Goal: Task Accomplishment & Management: Use online tool/utility

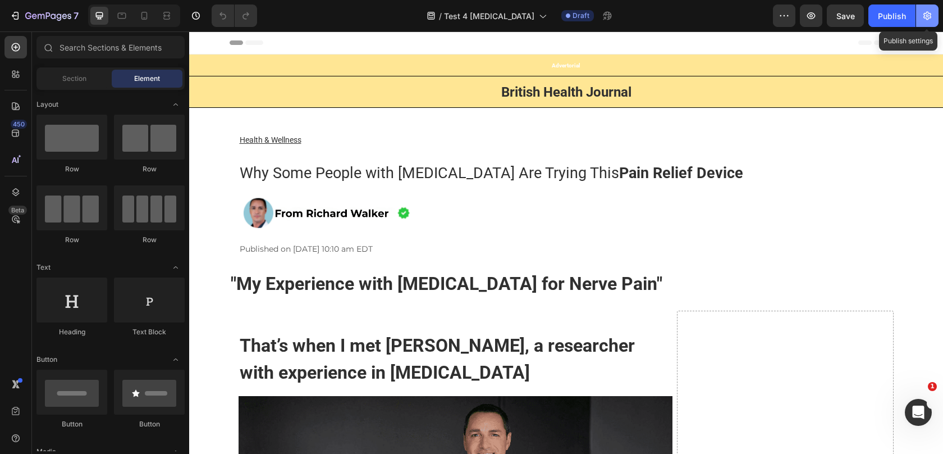
click at [922, 13] on icon "button" at bounding box center [927, 15] width 11 height 11
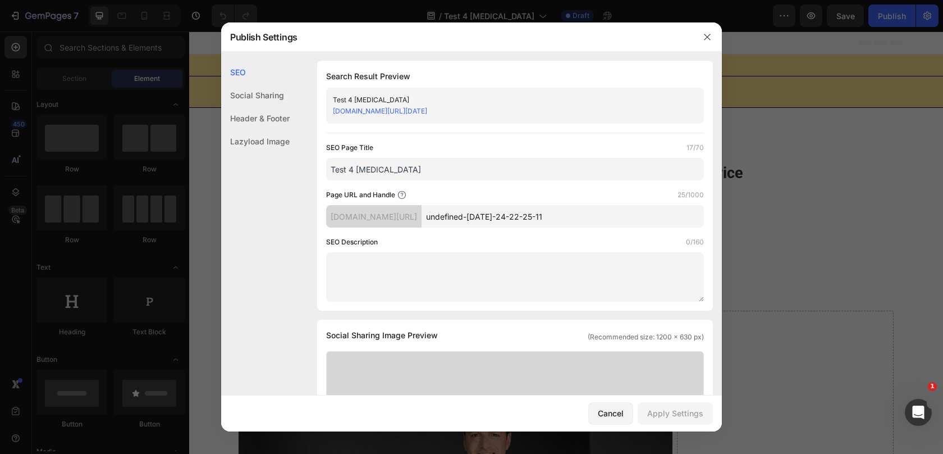
click at [523, 219] on input "undefined-[DATE]-24-22-25-11" at bounding box center [563, 216] width 282 height 22
type input "[MEDICAL_DATA]-research"
click at [681, 415] on div "Apply Settings" at bounding box center [675, 413] width 56 height 12
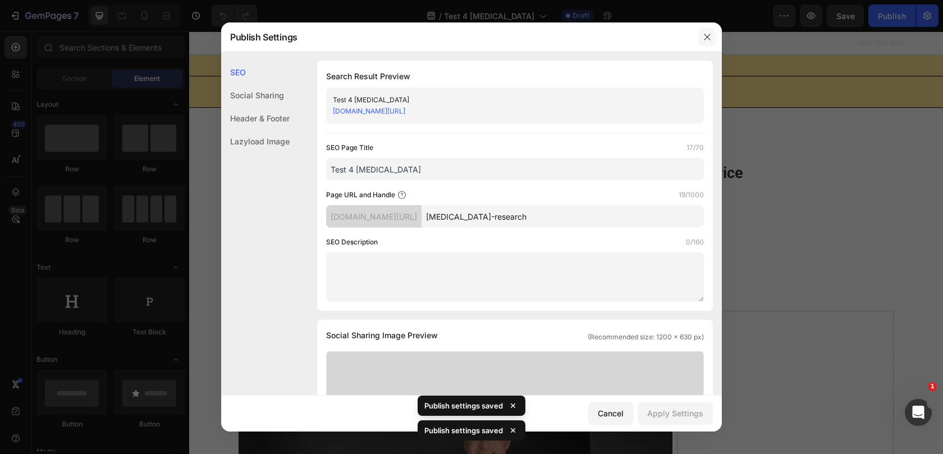
click at [705, 35] on icon "button" at bounding box center [707, 37] width 9 height 9
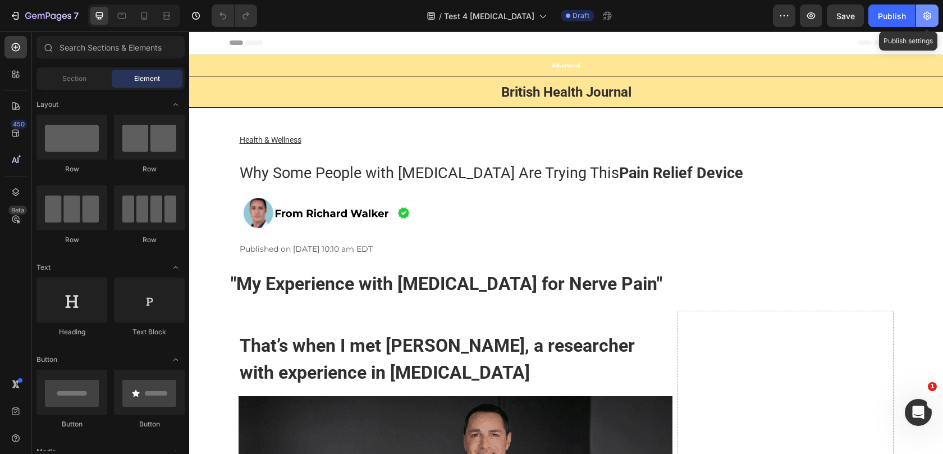
click at [929, 12] on icon "button" at bounding box center [927, 15] width 11 height 11
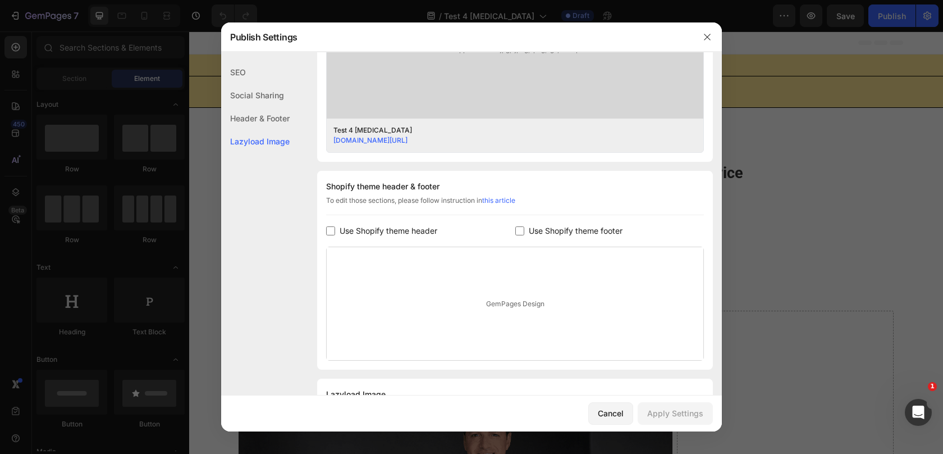
scroll to position [475, 0]
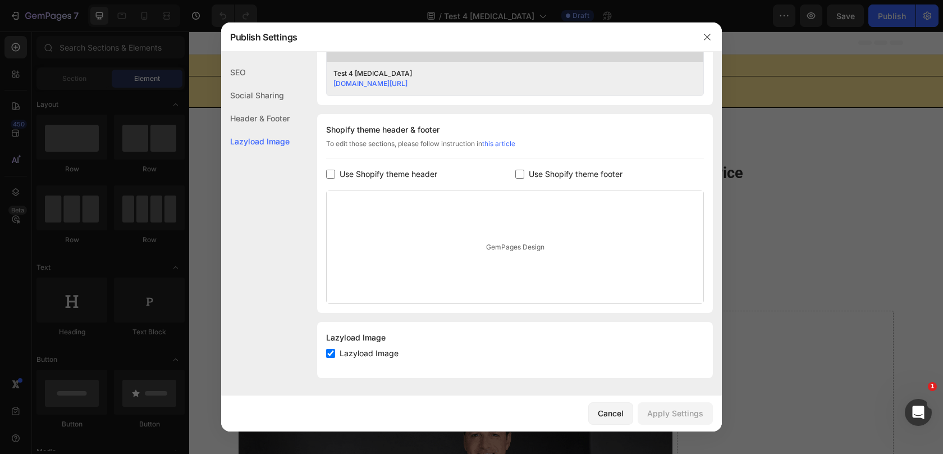
click at [339, 167] on label "Use Shopify theme header" at bounding box center [386, 173] width 102 height 13
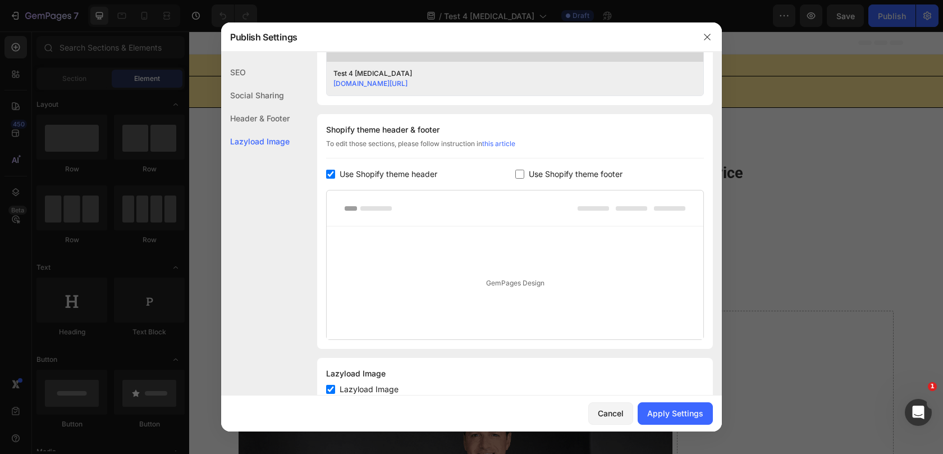
click at [340, 170] on span "Use Shopify theme header" at bounding box center [389, 173] width 98 height 13
checkbox input "false"
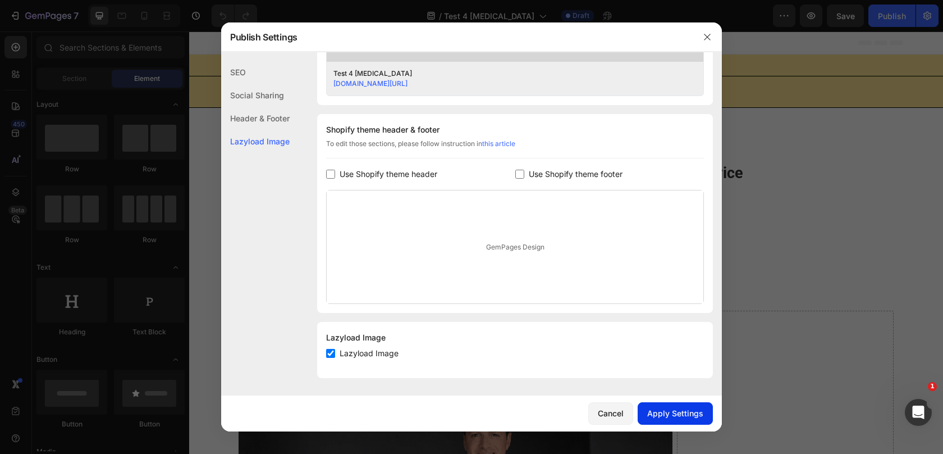
click at [674, 409] on div "Apply Settings" at bounding box center [675, 413] width 56 height 12
click at [704, 36] on icon "button" at bounding box center [707, 37] width 9 height 9
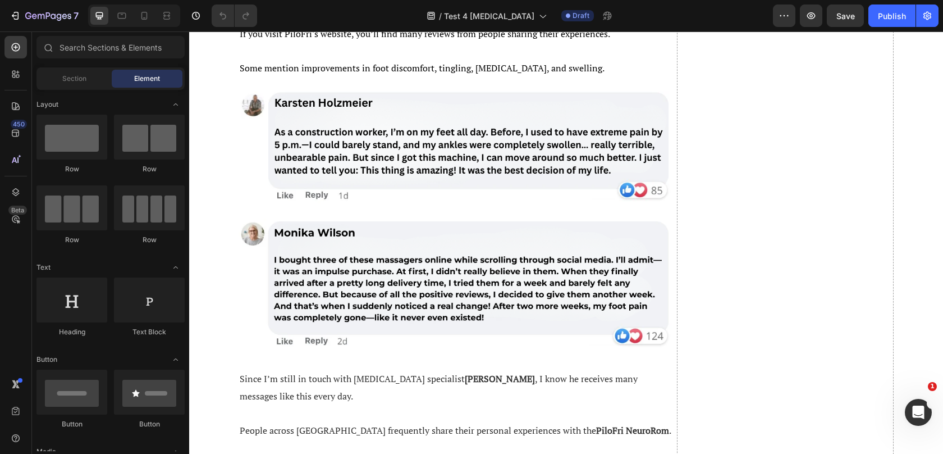
scroll to position [3068, 0]
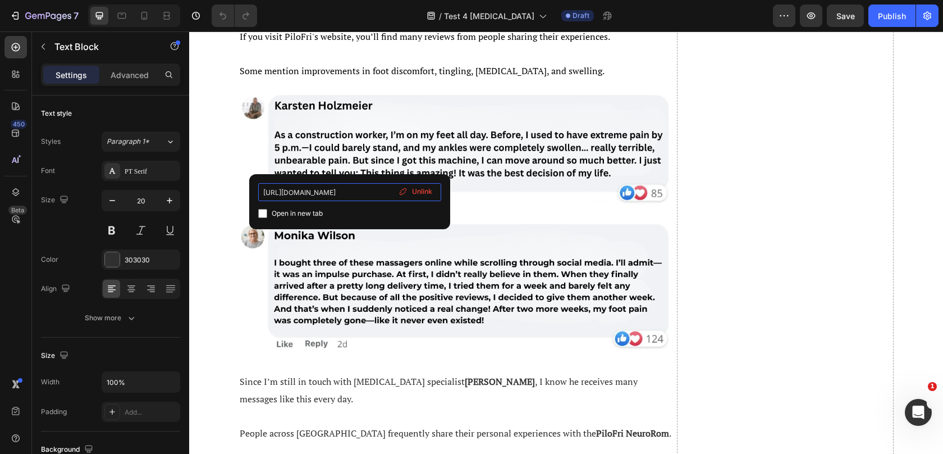
click at [362, 190] on input "[URL][DOMAIN_NAME]" at bounding box center [349, 192] width 183 height 18
paste input "zeyphria"
type input "[URL][DOMAIN_NAME]"
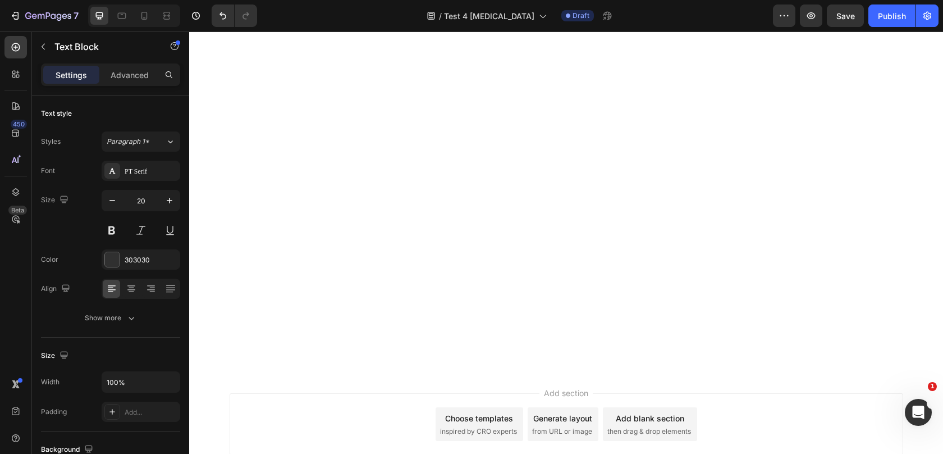
scroll to position [8275, 0]
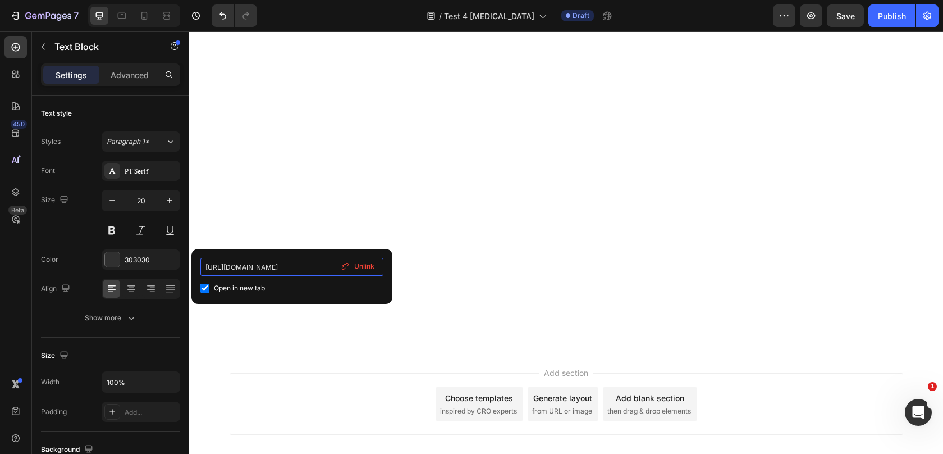
click at [268, 272] on input "[URL][DOMAIN_NAME]" at bounding box center [291, 267] width 183 height 18
type input "[URL][DOMAIN_NAME]"
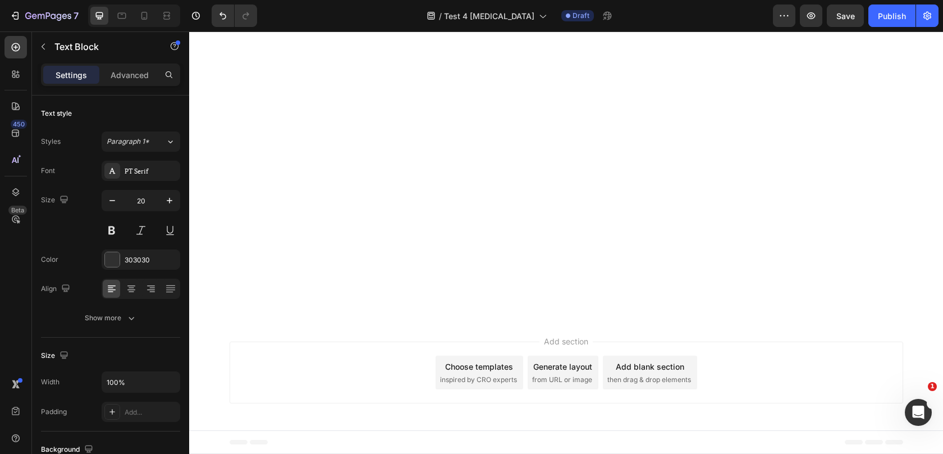
scroll to position [9861, 0]
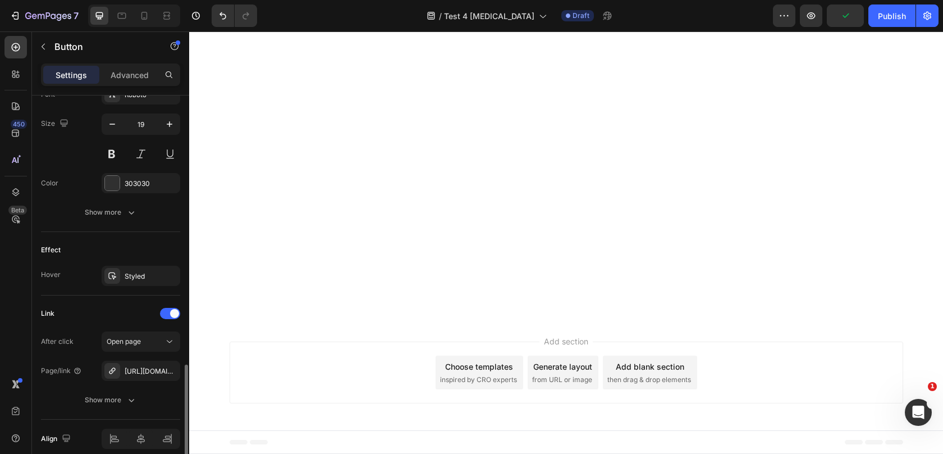
scroll to position [502, 0]
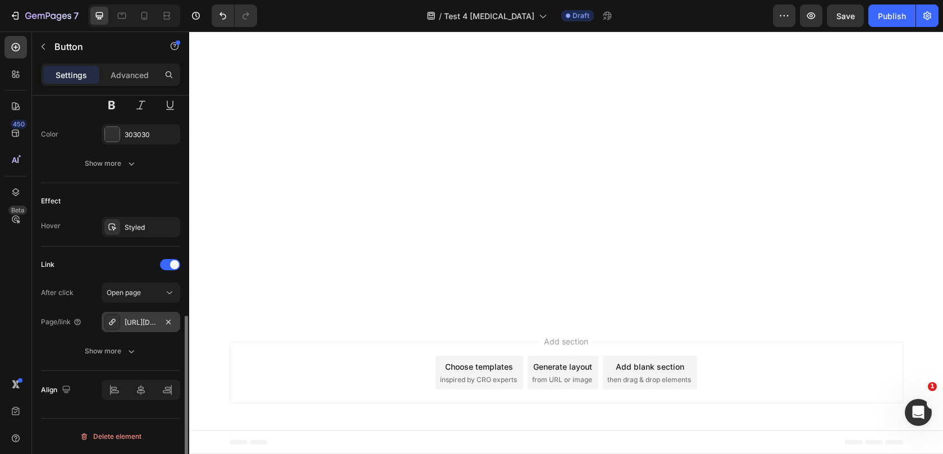
click at [131, 320] on div "[URL][DOMAIN_NAME]" at bounding box center [141, 322] width 33 height 10
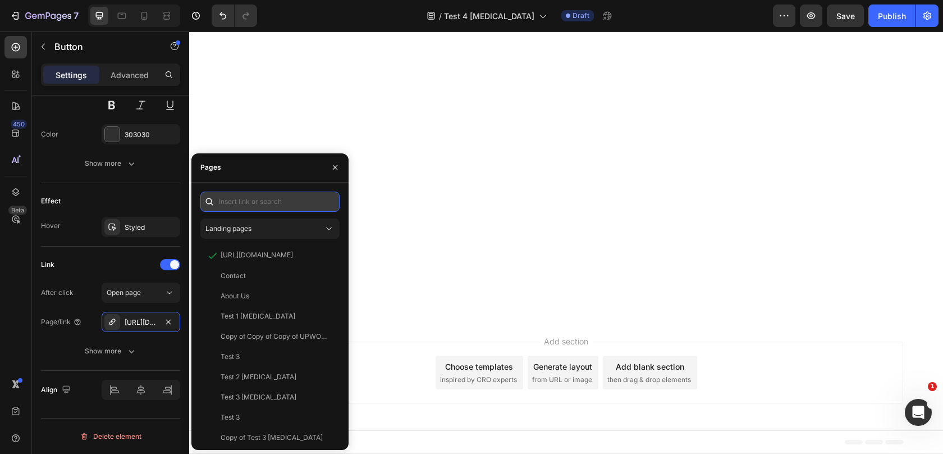
click at [233, 203] on input "text" at bounding box center [269, 201] width 139 height 20
paste input "[URL][DOMAIN_NAME]"
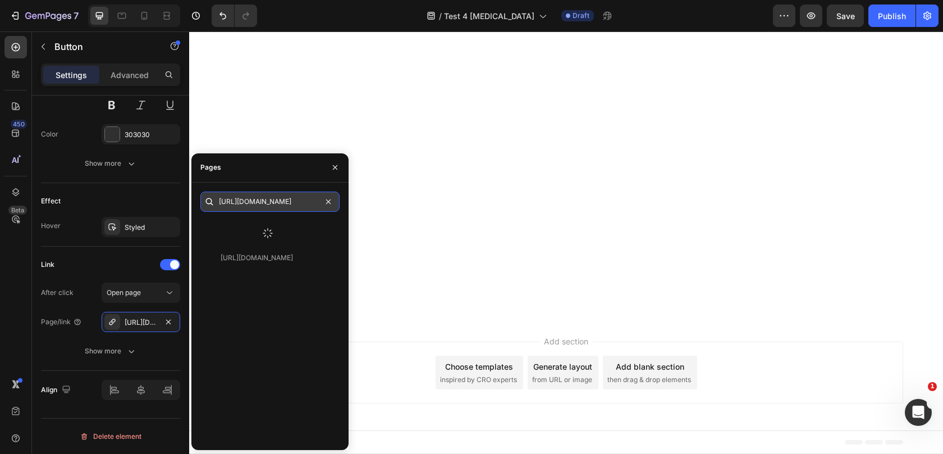
type input "[URL][DOMAIN_NAME]"
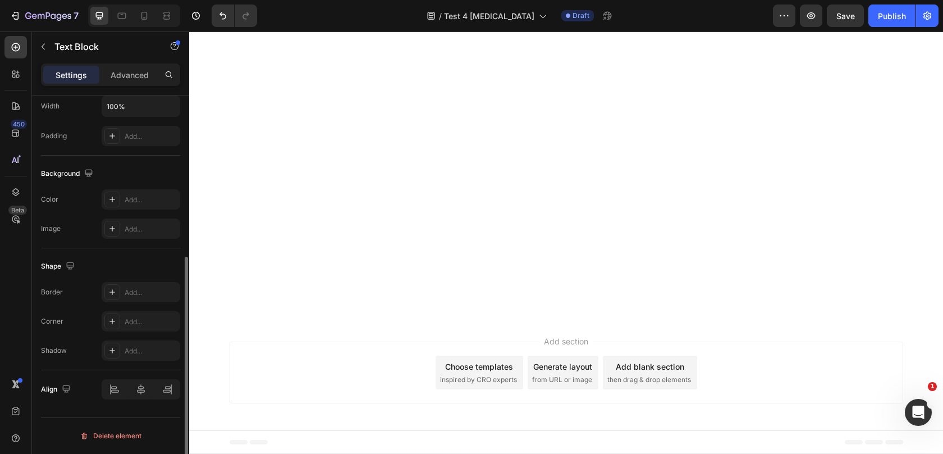
scroll to position [0, 0]
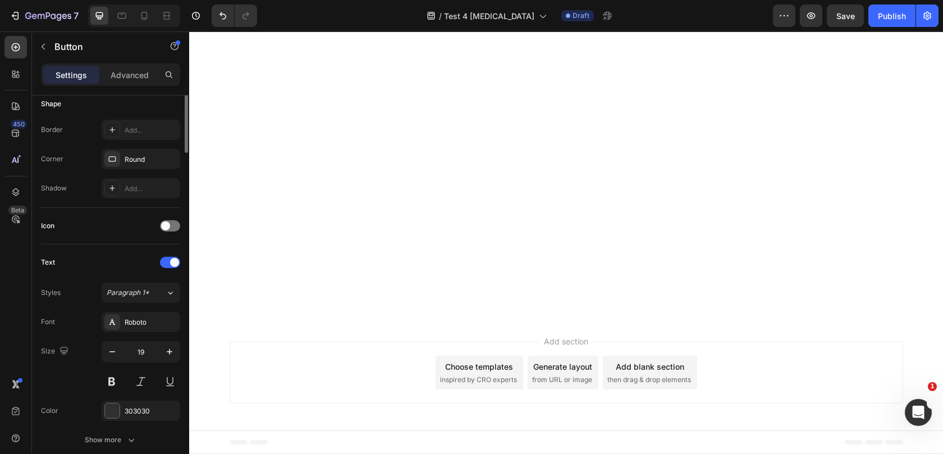
scroll to position [502, 0]
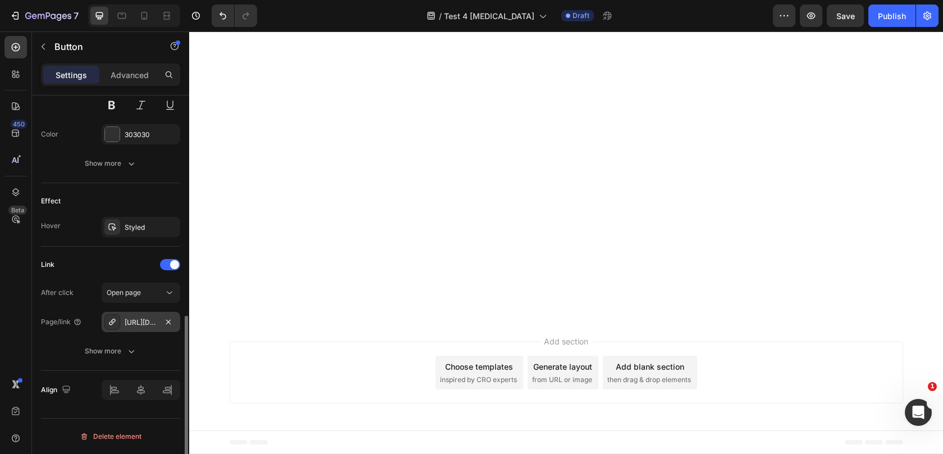
click at [134, 317] on div "[URL][DOMAIN_NAME]" at bounding box center [141, 322] width 33 height 10
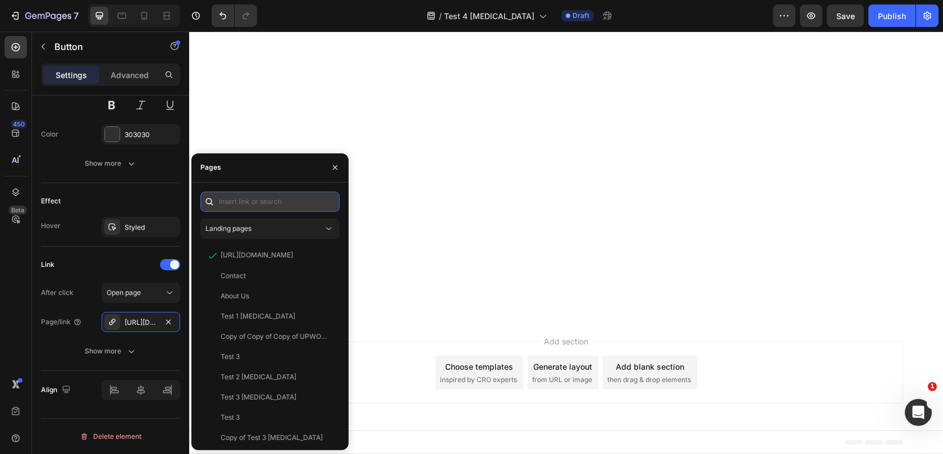
click at [248, 208] on input "text" at bounding box center [269, 201] width 139 height 20
paste input "[URL][DOMAIN_NAME]"
type input "[URL][DOMAIN_NAME]"
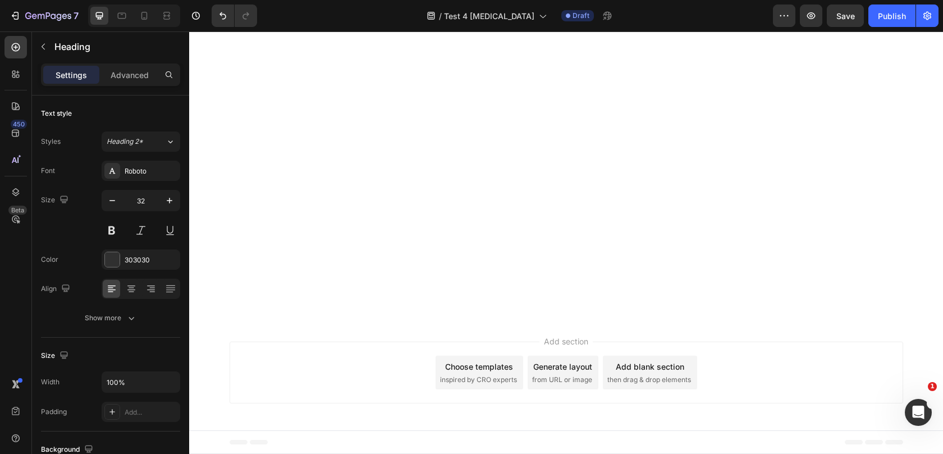
scroll to position [10471, 0]
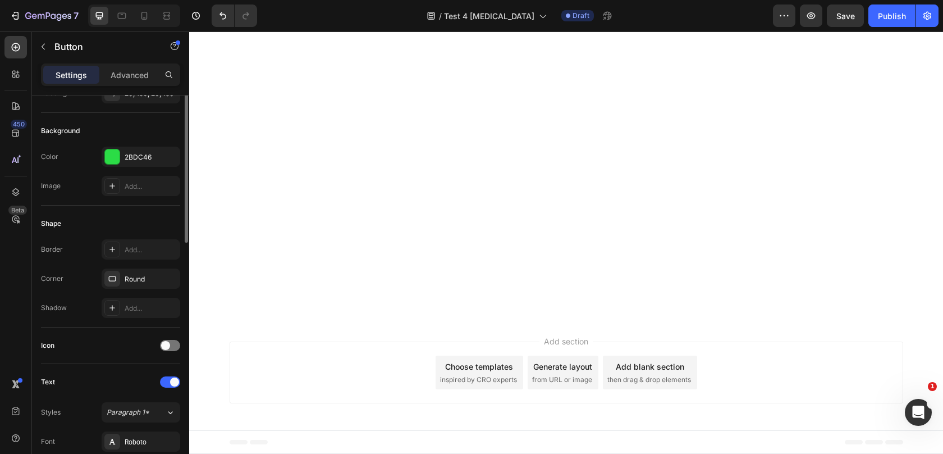
scroll to position [502, 0]
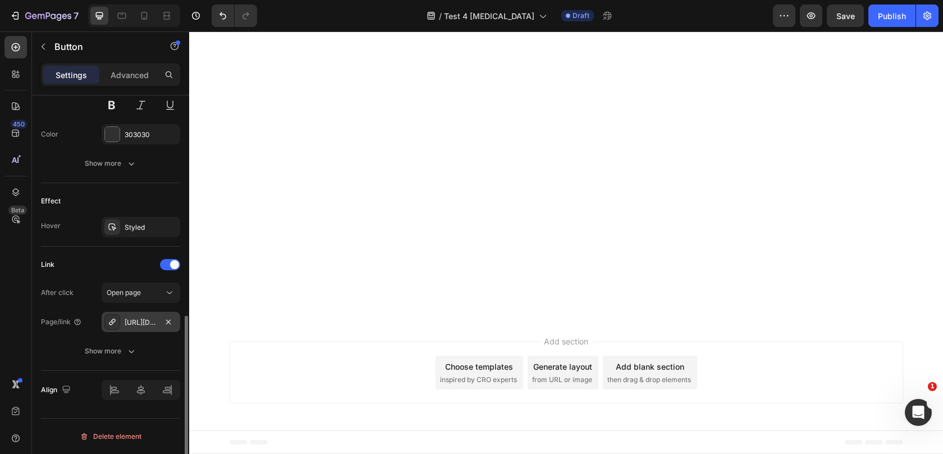
click at [142, 321] on div "[URL][DOMAIN_NAME]" at bounding box center [141, 322] width 33 height 10
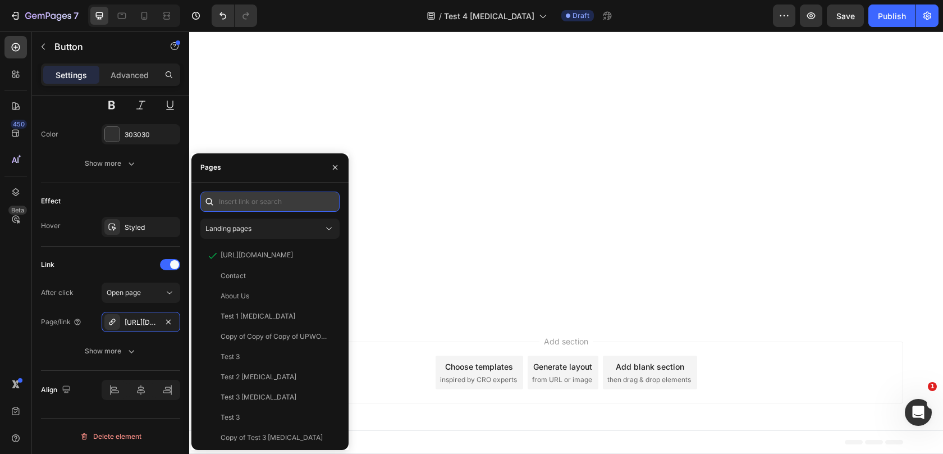
click at [234, 203] on input "text" at bounding box center [269, 201] width 139 height 20
paste input "[URL][DOMAIN_NAME]"
type input "[URL][DOMAIN_NAME]"
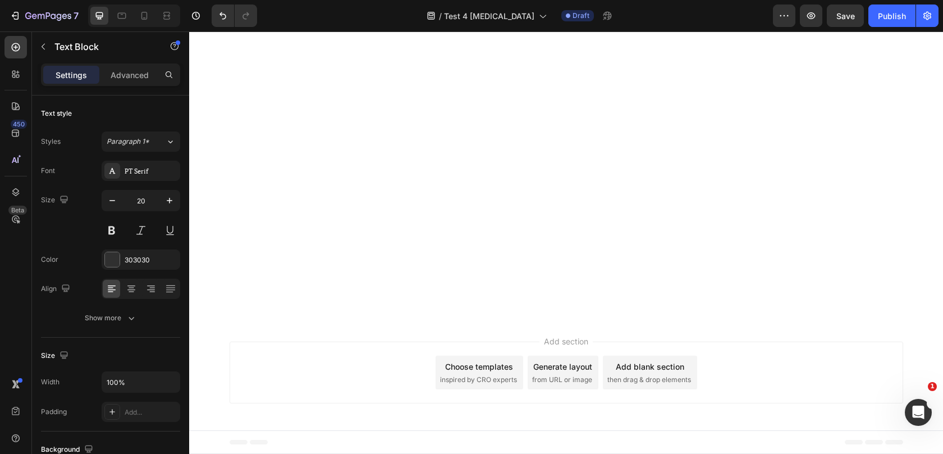
scroll to position [11244, 0]
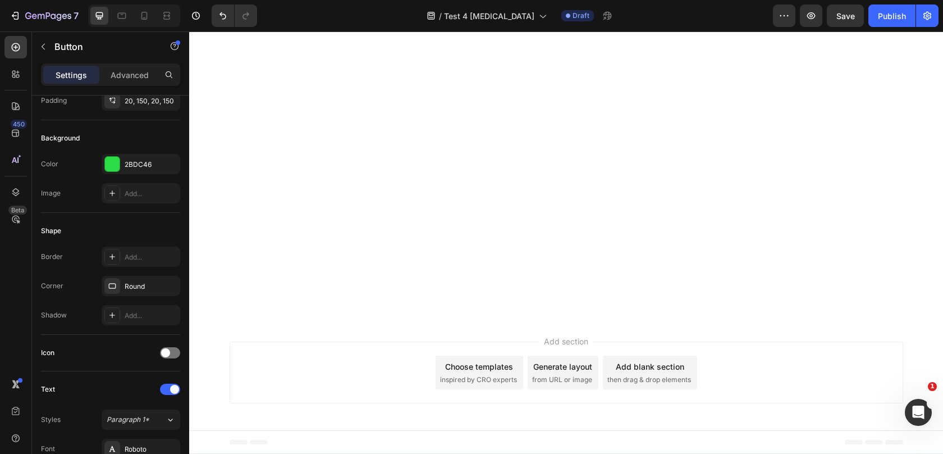
scroll to position [502, 0]
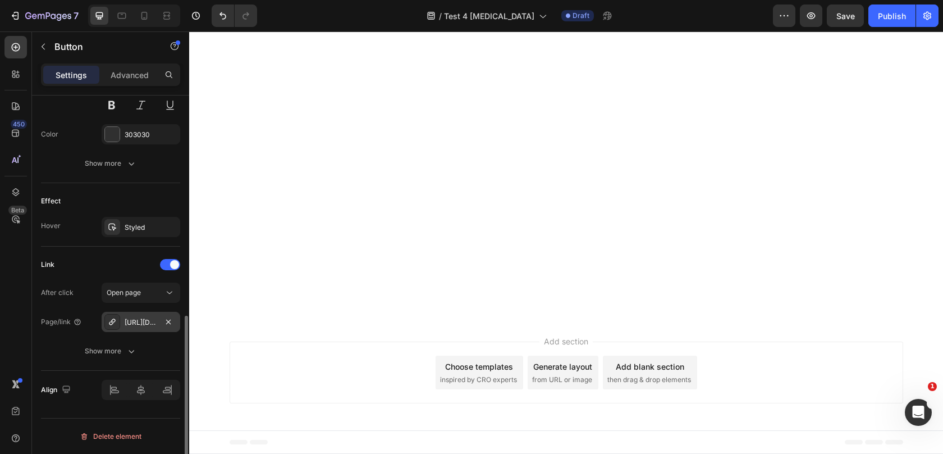
click at [135, 323] on div "[URL][DOMAIN_NAME]" at bounding box center [141, 322] width 33 height 10
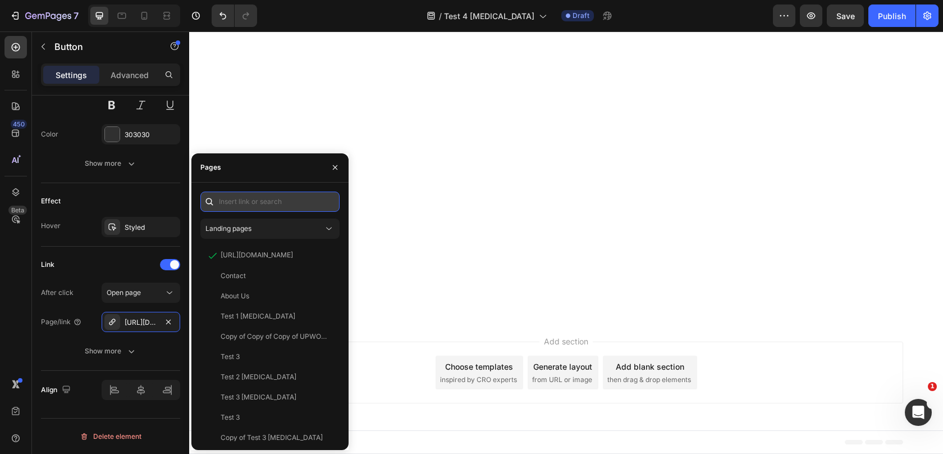
click at [282, 200] on input "text" at bounding box center [269, 201] width 139 height 20
paste input "[URL][DOMAIN_NAME]"
type input "[URL][DOMAIN_NAME]"
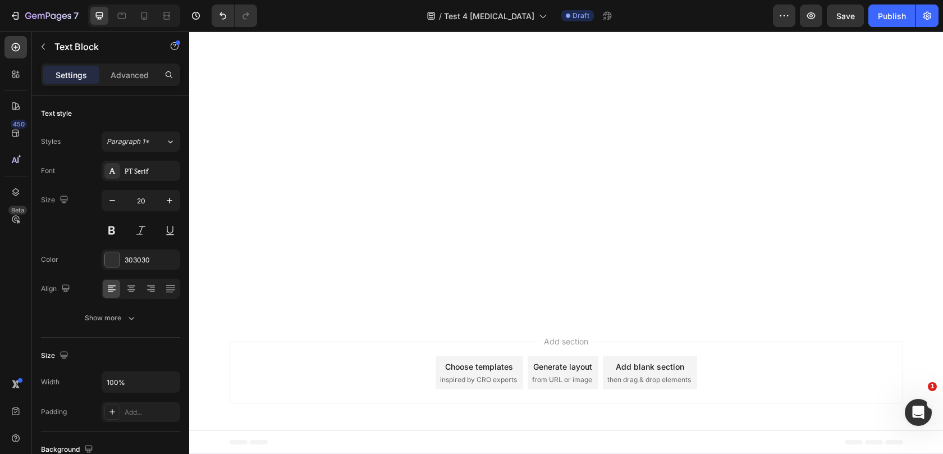
scroll to position [11733, 0]
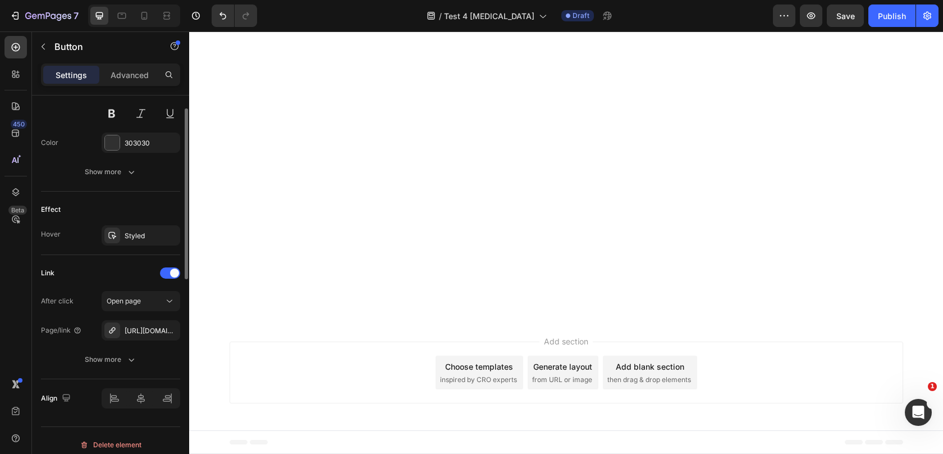
scroll to position [502, 0]
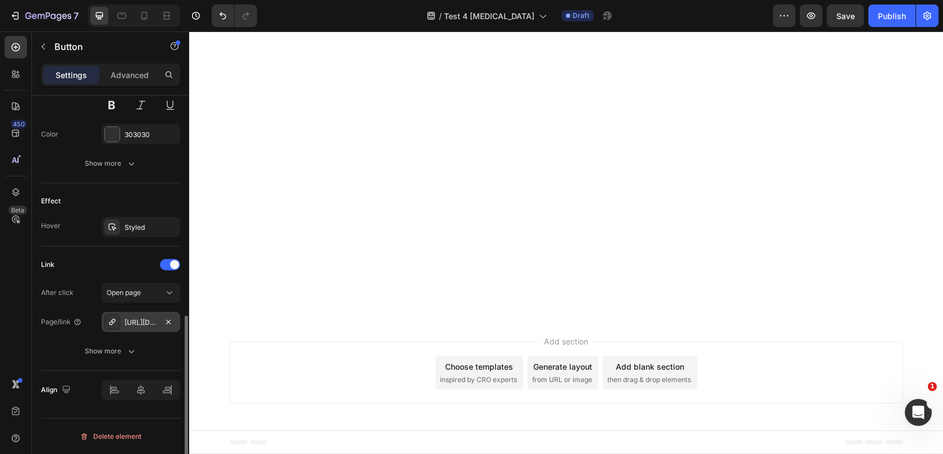
click at [141, 320] on div "[URL][DOMAIN_NAME]" at bounding box center [141, 322] width 33 height 10
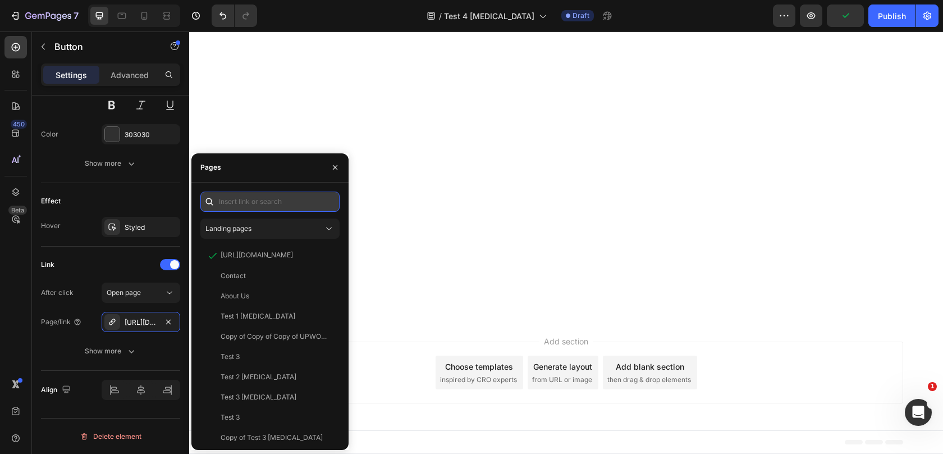
click at [282, 203] on input "text" at bounding box center [269, 201] width 139 height 20
paste input "[URL][DOMAIN_NAME]"
type input "[URL][DOMAIN_NAME]"
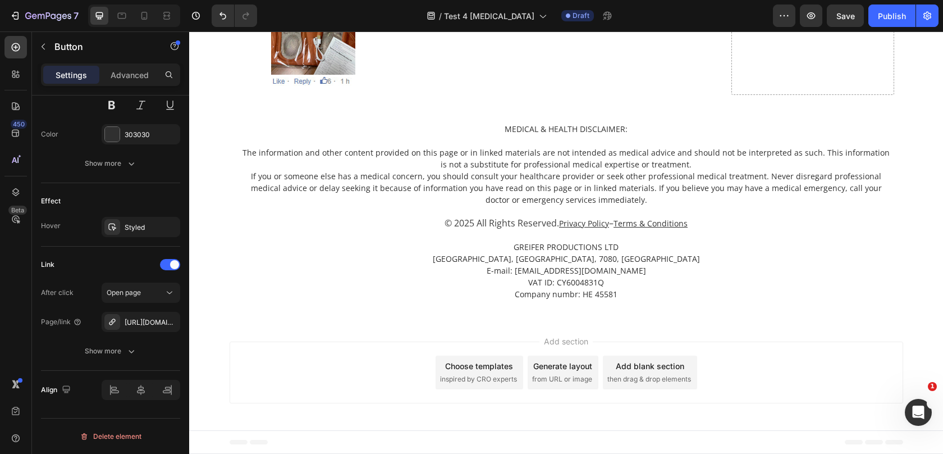
scroll to position [13521, 0]
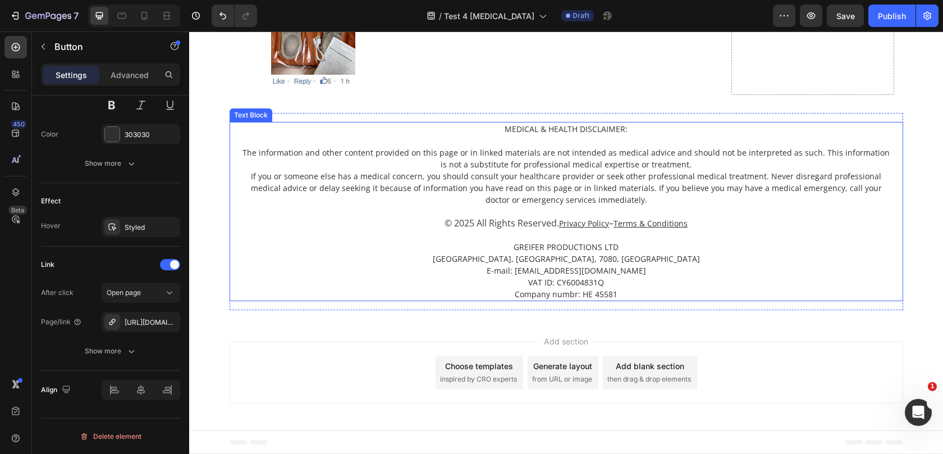
click at [580, 221] on u "Privacy Policy" at bounding box center [584, 223] width 50 height 11
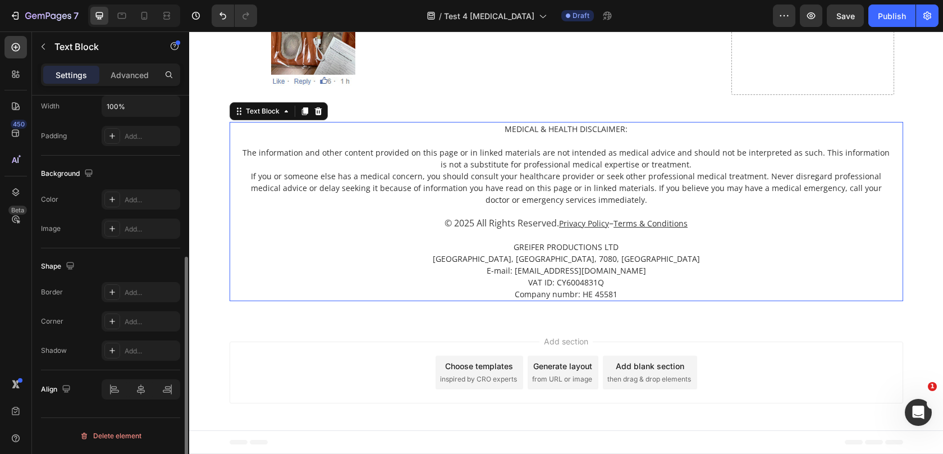
scroll to position [0, 0]
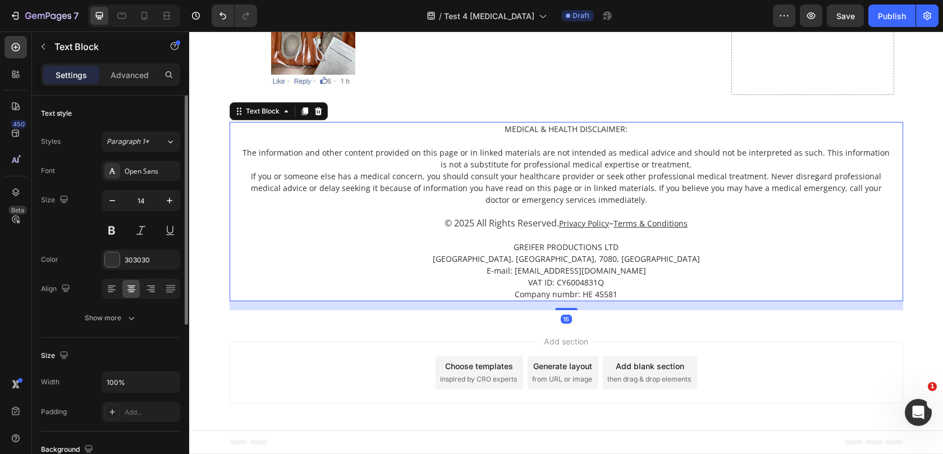
click at [574, 222] on u "Privacy Policy" at bounding box center [584, 223] width 50 height 11
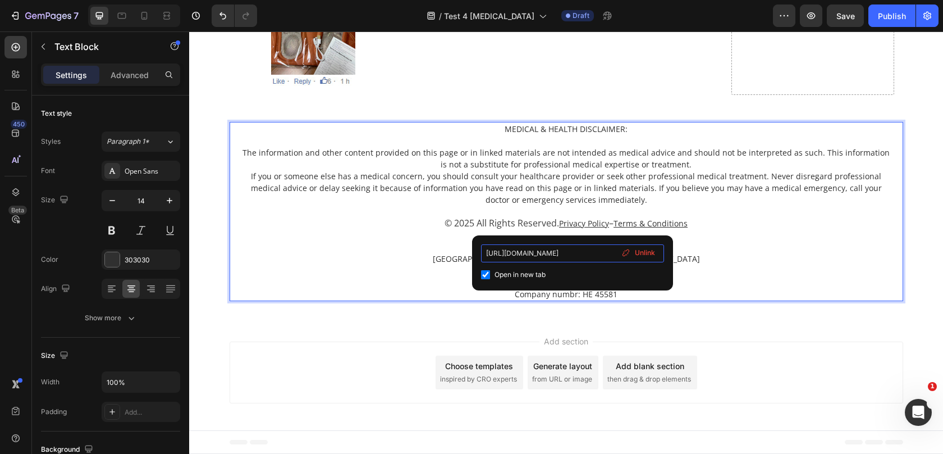
click at [561, 255] on input "[URL][DOMAIN_NAME]" at bounding box center [572, 253] width 183 height 18
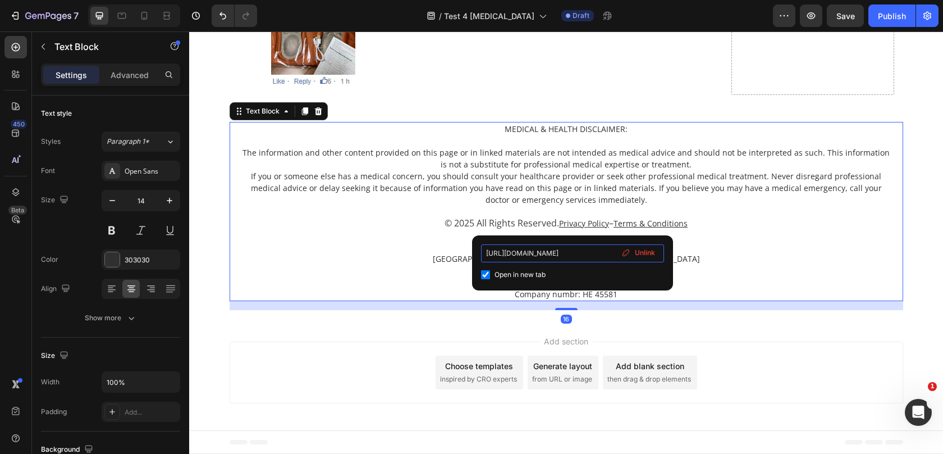
click at [561, 255] on input "[URL][DOMAIN_NAME]" at bounding box center [572, 253] width 183 height 18
type input "[URL][DOMAIN_NAME]"
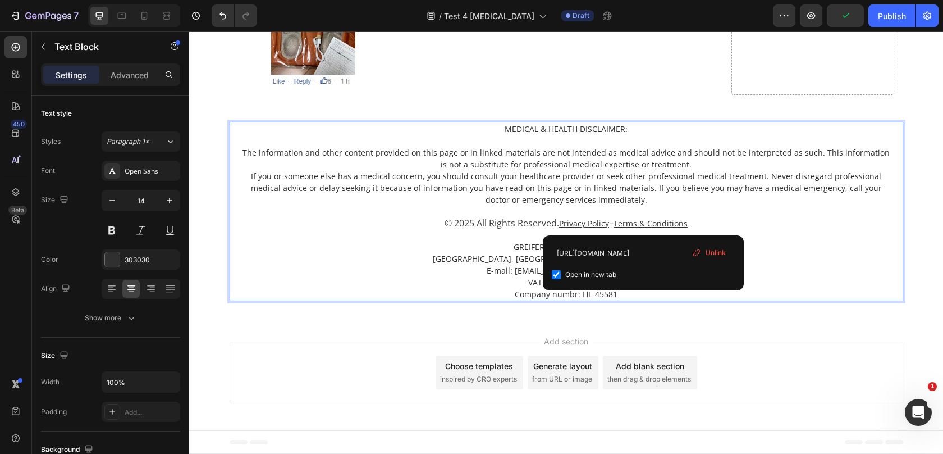
click at [643, 225] on u "Terms & Conditions" at bounding box center [651, 223] width 74 height 11
click at [623, 248] on input "[URL][DOMAIN_NAME]" at bounding box center [643, 253] width 183 height 18
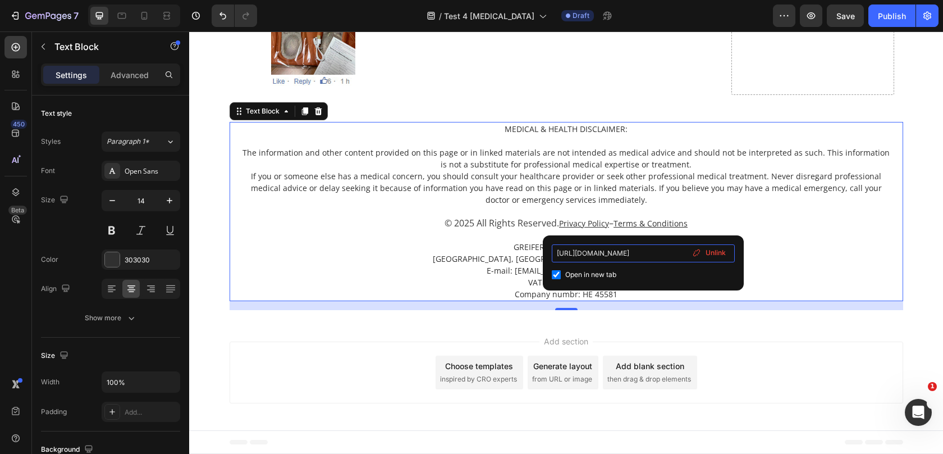
click at [623, 248] on input "[URL][DOMAIN_NAME]" at bounding box center [643, 253] width 183 height 18
type input "[URL][DOMAIN_NAME]"
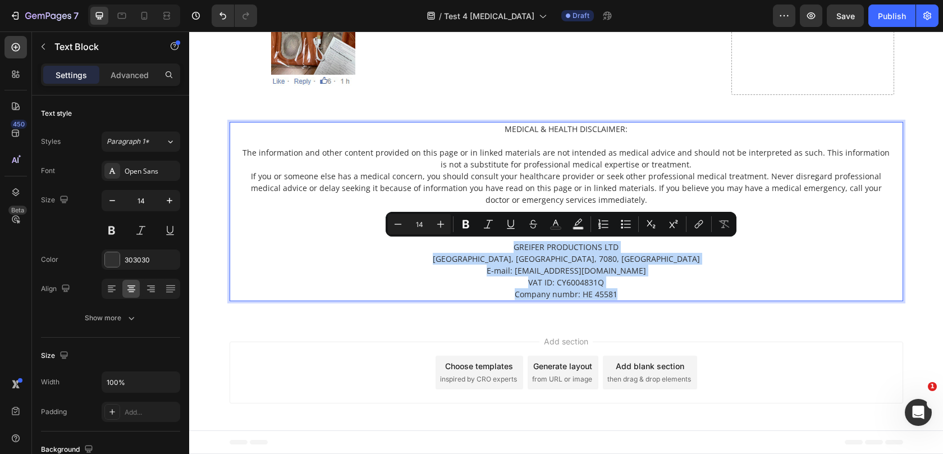
drag, startPoint x: 510, startPoint y: 245, endPoint x: 622, endPoint y: 293, distance: 122.2
click at [622, 293] on div "MEDICAL & HEALTH DISCLAIMER: The information and other content provided on this…" at bounding box center [567, 211] width 656 height 179
click at [622, 293] on p "Company numbr: HE 45581" at bounding box center [566, 294] width 653 height 12
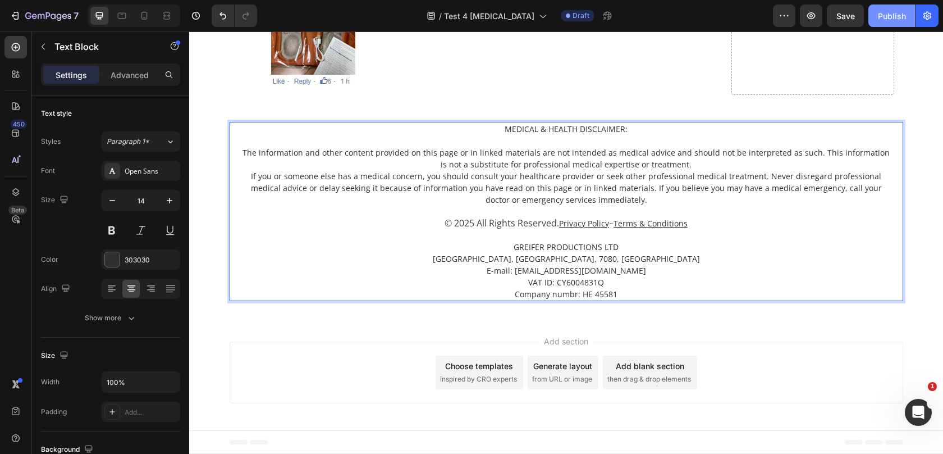
click at [901, 14] on div "Publish" at bounding box center [892, 16] width 28 height 12
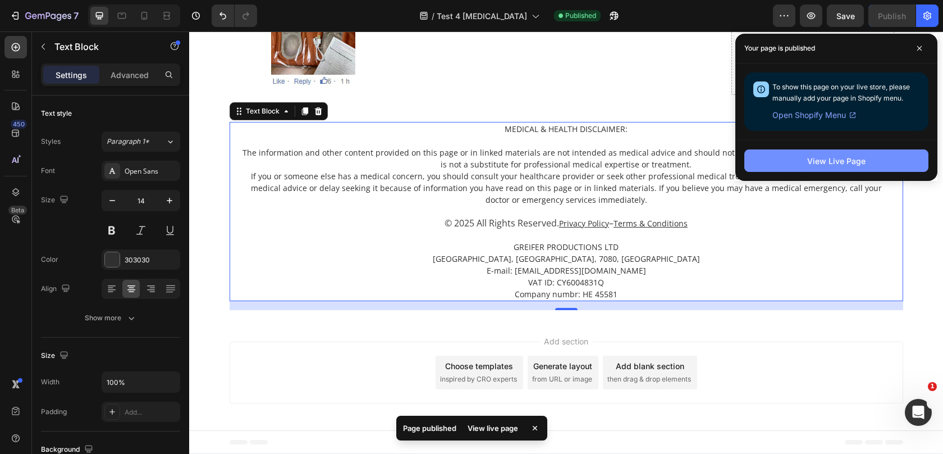
click at [778, 157] on button "View Live Page" at bounding box center [836, 160] width 184 height 22
